Goal: Task Accomplishment & Management: Use online tool/utility

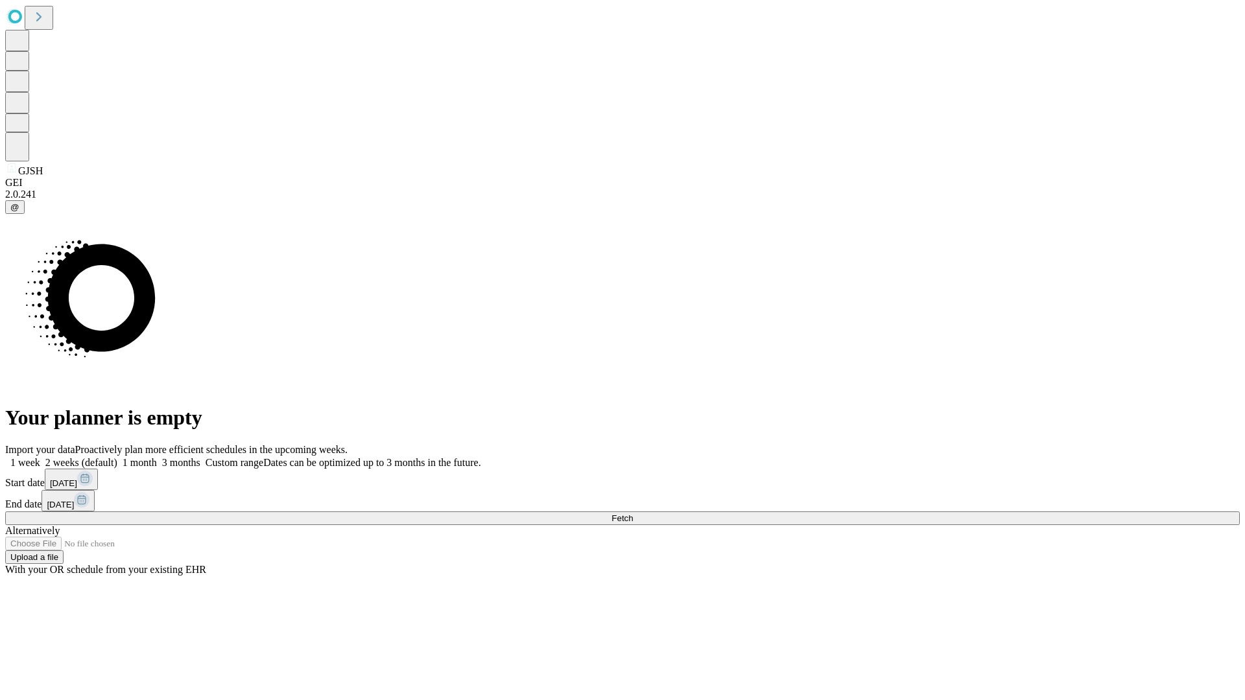
click at [633, 513] on span "Fetch" at bounding box center [621, 518] width 21 height 10
